Goal: Transaction & Acquisition: Purchase product/service

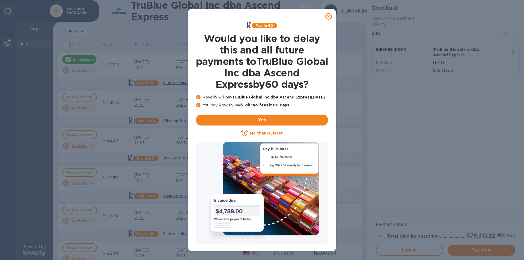
click at [267, 132] on u "No thanks, later" at bounding box center [266, 133] width 32 height 4
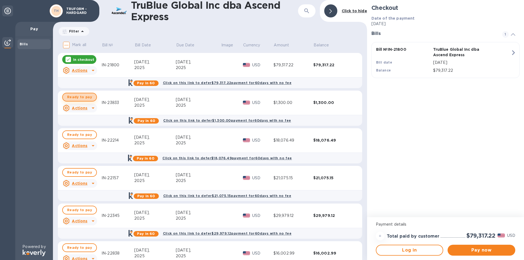
click at [85, 97] on span "Ready to pay" at bounding box center [79, 97] width 25 height 7
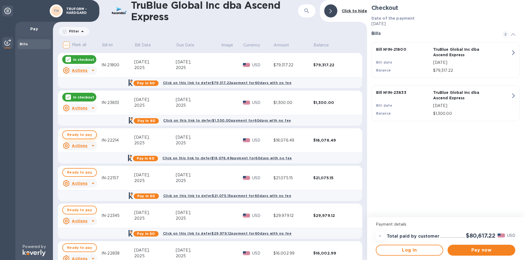
click at [82, 133] on span "Ready to pay" at bounding box center [79, 134] width 25 height 7
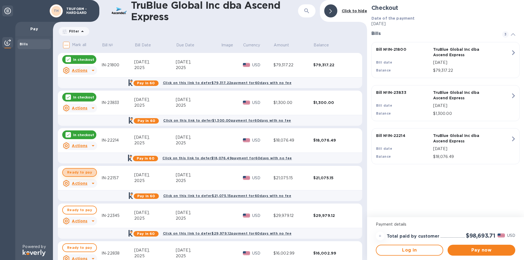
click at [82, 171] on span "Ready to pay" at bounding box center [79, 172] width 25 height 7
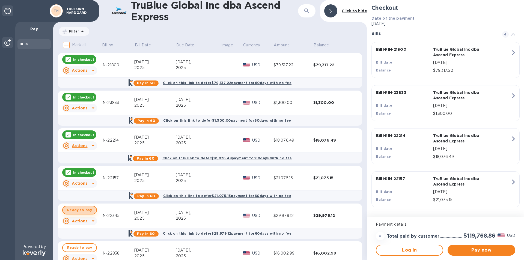
click at [79, 209] on span "Ready to pay" at bounding box center [79, 210] width 25 height 7
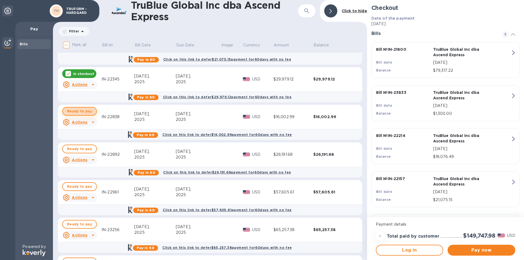
click at [80, 109] on span "Ready to pay" at bounding box center [79, 111] width 25 height 7
click at [78, 148] on span "Ready to pay" at bounding box center [79, 149] width 25 height 7
click at [80, 185] on span "Ready to pay" at bounding box center [79, 186] width 25 height 7
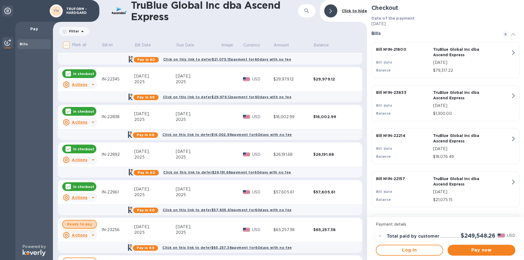
click at [88, 223] on span "Ready to pay" at bounding box center [79, 224] width 25 height 7
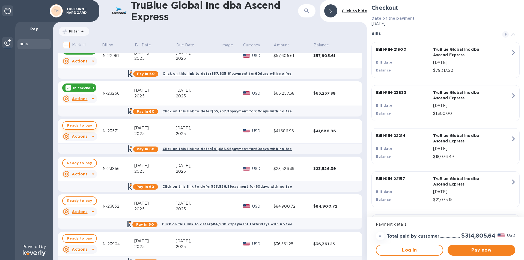
click at [77, 125] on span "Ready to pay" at bounding box center [79, 125] width 25 height 7
click at [82, 161] on span "Ready to pay" at bounding box center [79, 163] width 25 height 7
click at [481, 249] on span "Pay now" at bounding box center [481, 250] width 59 height 7
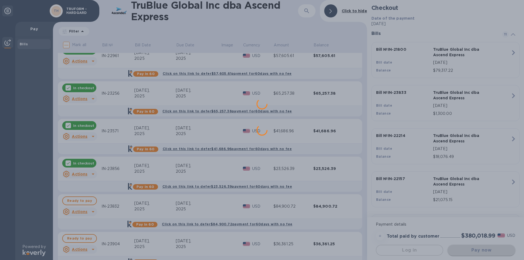
scroll to position [0, 0]
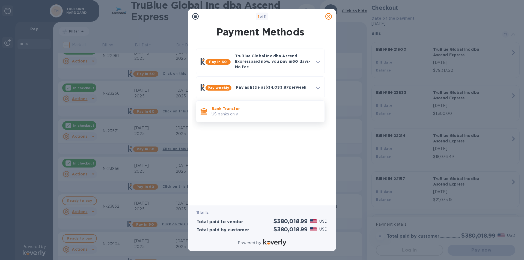
click at [256, 118] on div "Bank Transfer US banks only." at bounding box center [265, 112] width 113 height 16
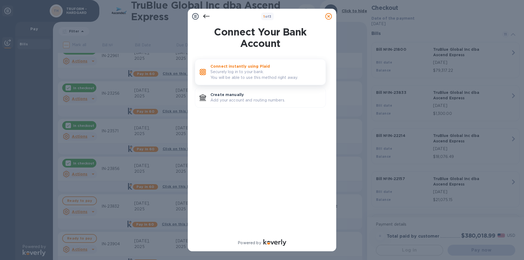
click at [250, 69] on p "Securely log in to your bank. You will be able to use this method right away." at bounding box center [265, 74] width 111 height 11
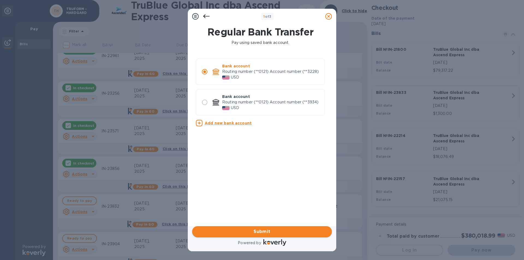
click at [278, 229] on span "Submit" at bounding box center [261, 231] width 131 height 7
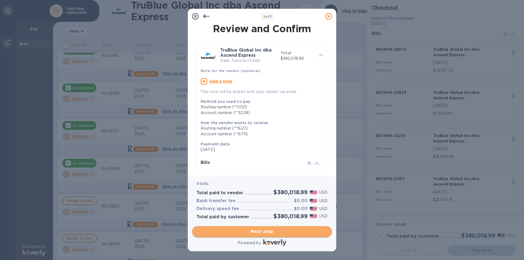
click at [277, 229] on span "Next step" at bounding box center [261, 231] width 131 height 7
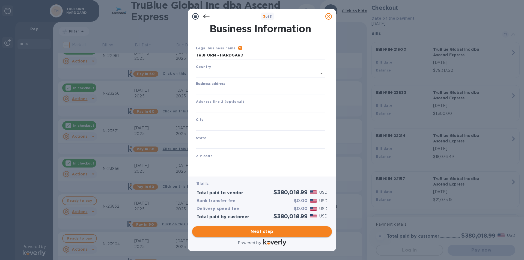
type input "[GEOGRAPHIC_DATA]"
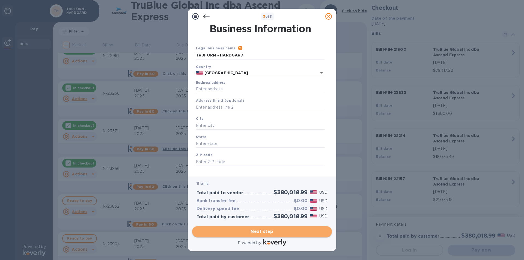
click at [280, 230] on span "Next step" at bounding box center [261, 231] width 131 height 7
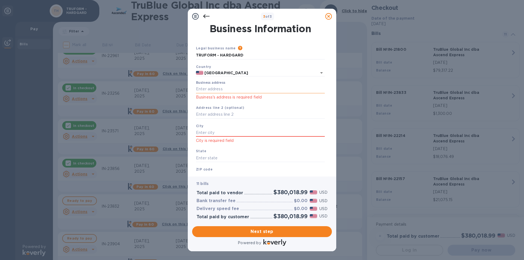
click at [216, 90] on input "Business address" at bounding box center [260, 89] width 129 height 8
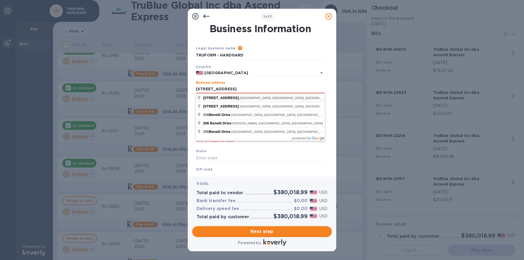
type input "[STREET_ADDRESS]"
type input "[PERSON_NAME]"
type input "[GEOGRAPHIC_DATA]"
type input "78634"
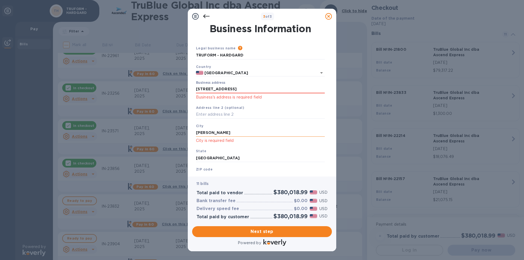
click at [230, 133] on input "[PERSON_NAME]" at bounding box center [260, 132] width 129 height 8
click at [217, 175] on div "Business Information Legal business name Please provide the legal name that app…" at bounding box center [262, 100] width 148 height 153
click at [288, 229] on span "Next step" at bounding box center [261, 231] width 131 height 7
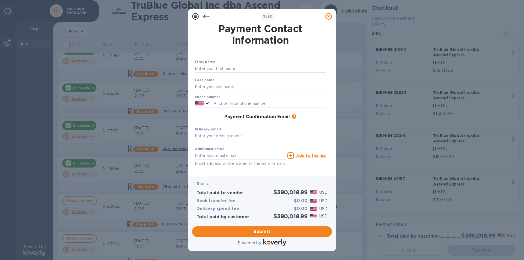
click at [213, 68] on input "text" at bounding box center [260, 69] width 131 height 8
type input "[PERSON_NAME]"
type input "5127853326"
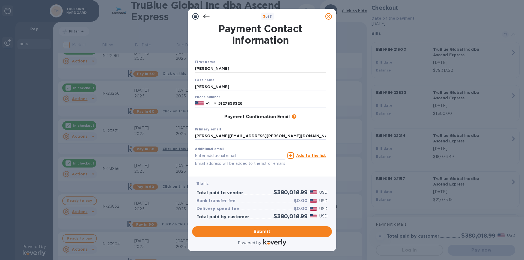
type input "[PERSON_NAME][EMAIL_ADDRESS][PERSON_NAME][DOMAIN_NAME]"
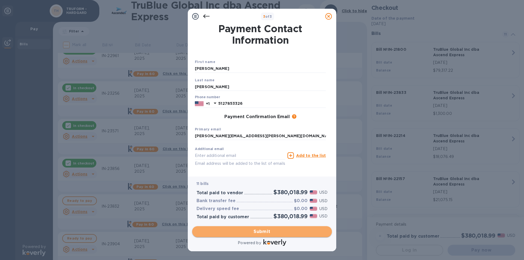
click at [264, 232] on span "Submit" at bounding box center [261, 231] width 131 height 7
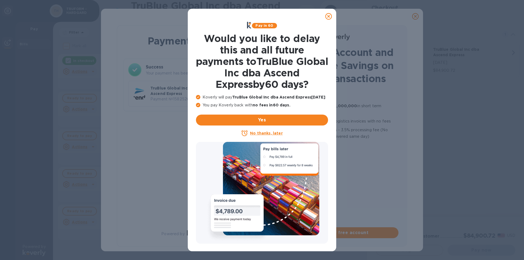
click at [274, 133] on u "No thanks, later" at bounding box center [266, 133] width 32 height 4
